Goal: Transaction & Acquisition: Download file/media

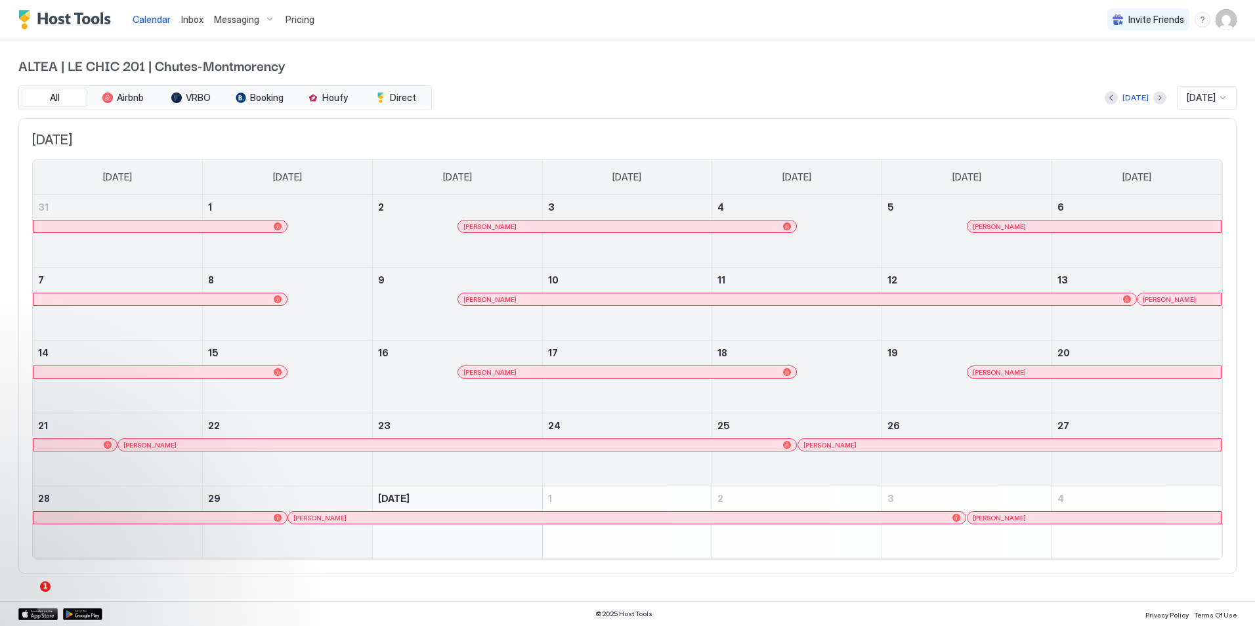
click at [1234, 16] on img "User profile" at bounding box center [1225, 19] width 21 height 21
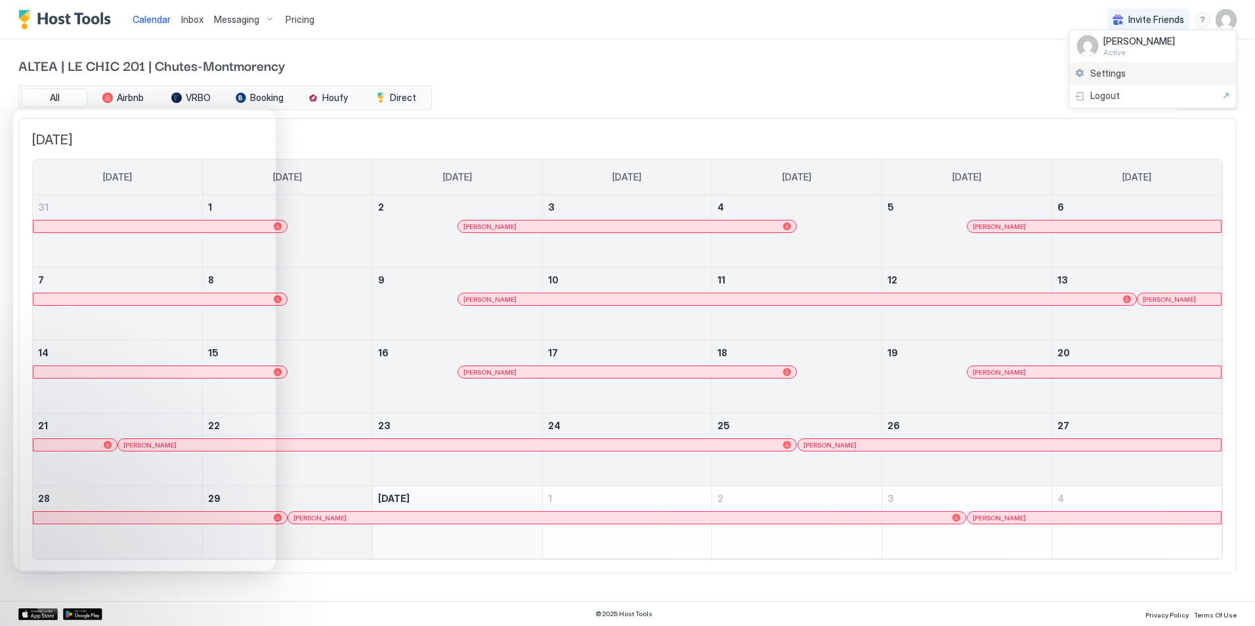
click at [1100, 74] on span "Settings" at bounding box center [1107, 74] width 35 height 12
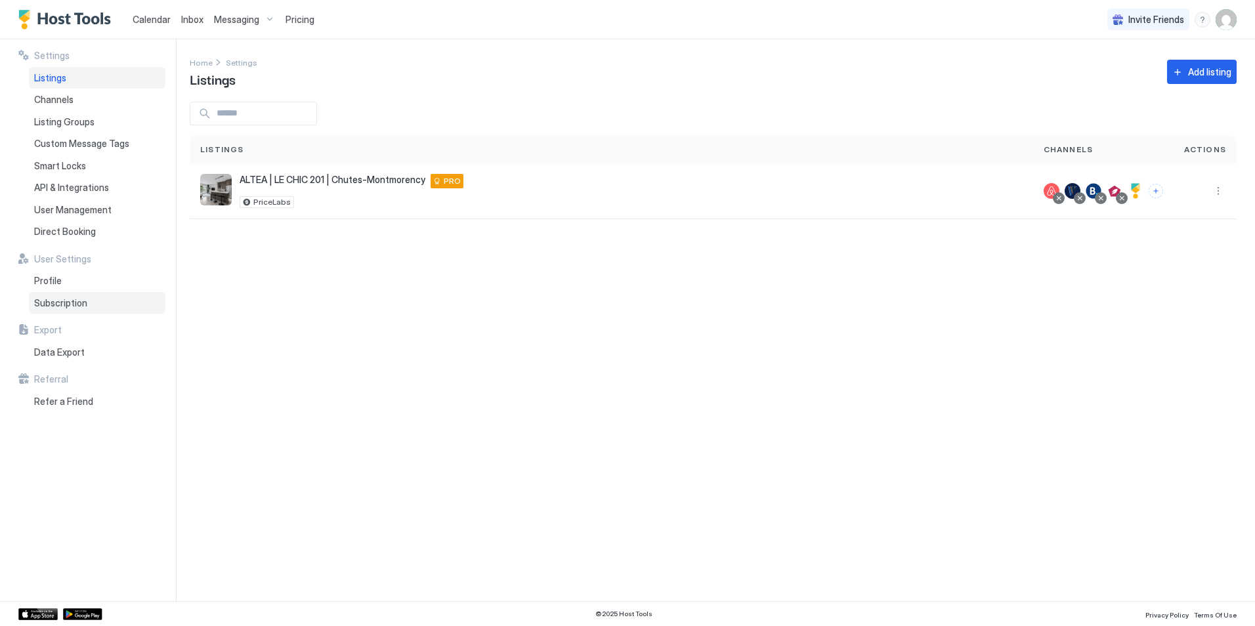
click at [70, 299] on span "Subscription" at bounding box center [60, 303] width 53 height 12
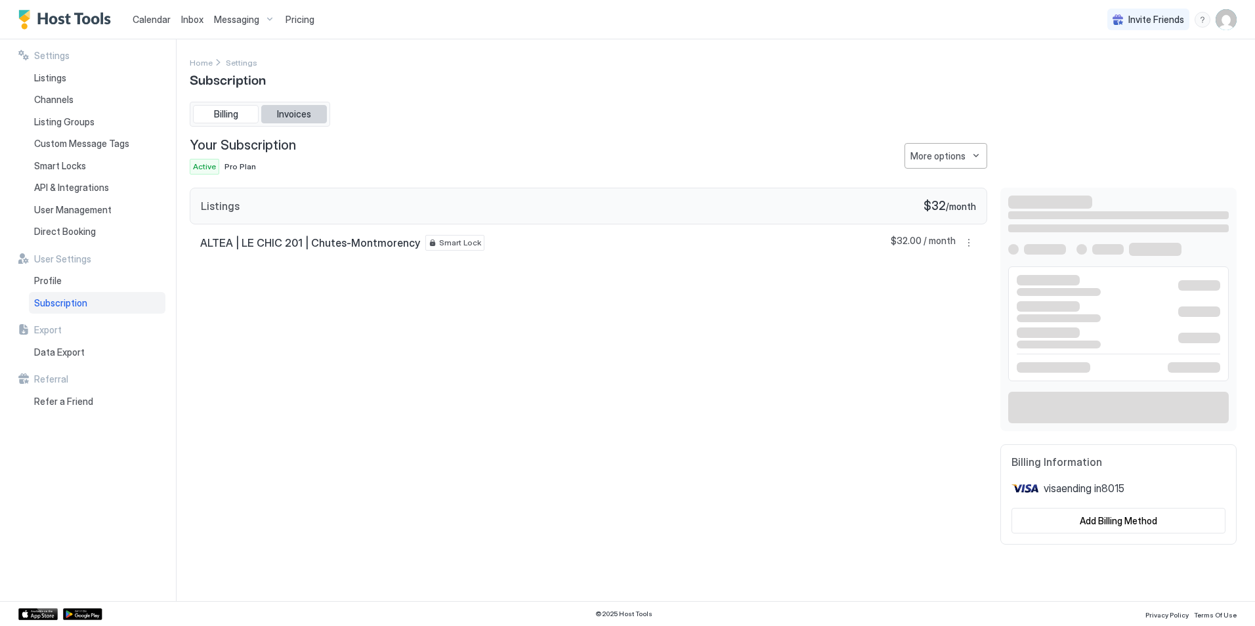
click at [304, 110] on span "Invoices" at bounding box center [294, 114] width 34 height 12
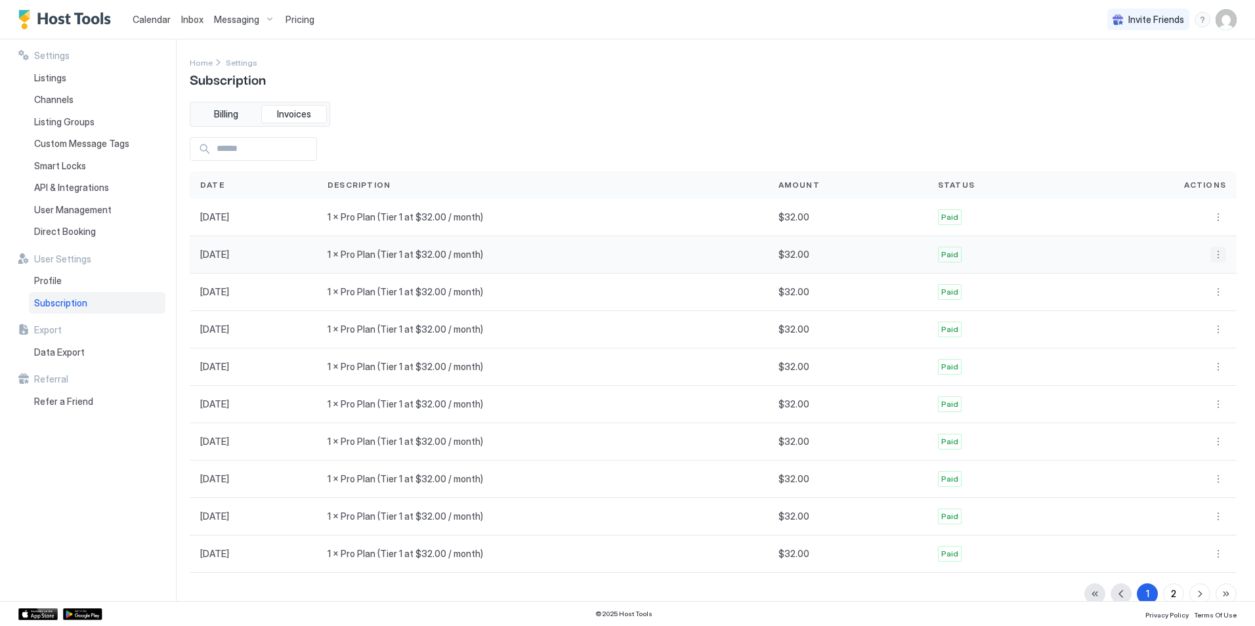
click at [1210, 255] on button "More options" at bounding box center [1218, 255] width 16 height 16
click at [1190, 277] on span "Receipt" at bounding box center [1189, 273] width 29 height 10
click at [1211, 293] on button "More options" at bounding box center [1218, 292] width 16 height 16
click at [1181, 312] on span "Receipt" at bounding box center [1189, 310] width 29 height 10
click at [1210, 287] on button "More options" at bounding box center [1218, 292] width 16 height 16
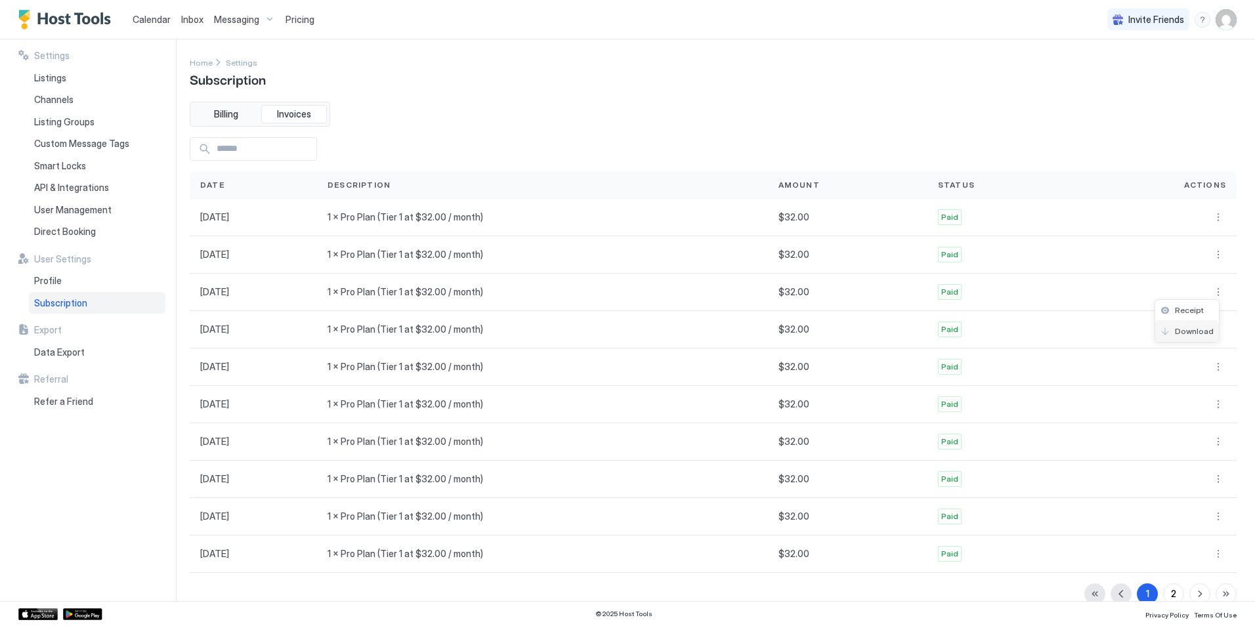
click at [1194, 326] on span "Download" at bounding box center [1194, 331] width 39 height 10
click at [1210, 252] on button "More options" at bounding box center [1218, 255] width 16 height 16
click at [1183, 292] on span "Download" at bounding box center [1194, 294] width 39 height 10
click at [1210, 213] on button "More options" at bounding box center [1218, 217] width 16 height 16
click at [1180, 257] on span "Download" at bounding box center [1194, 256] width 39 height 10
